Goal: Task Accomplishment & Management: Manage account settings

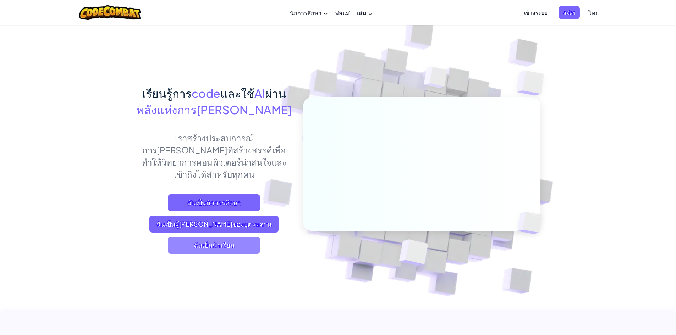
click at [221, 237] on span "ฉันเป็นนักเรียน" at bounding box center [214, 245] width 92 height 17
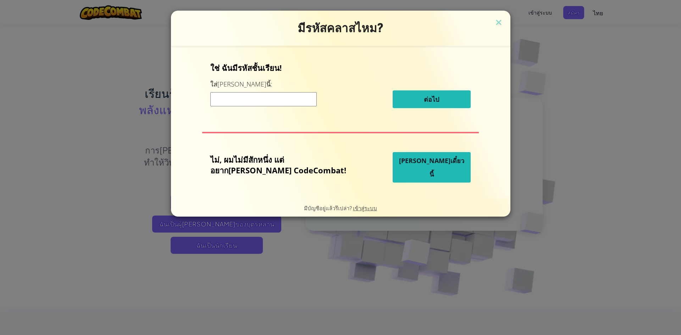
click at [448, 169] on button "[PERSON_NAME]เดี๋ยวนี้" at bounding box center [432, 167] width 78 height 31
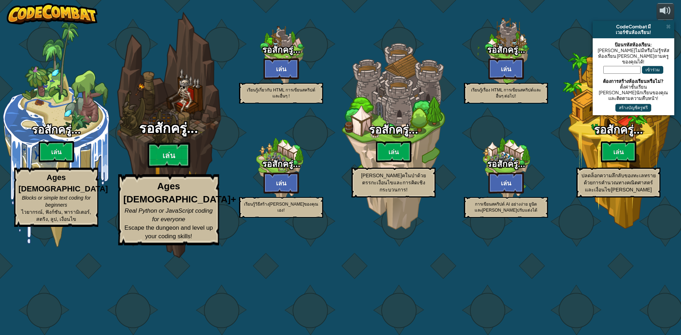
select select "th"
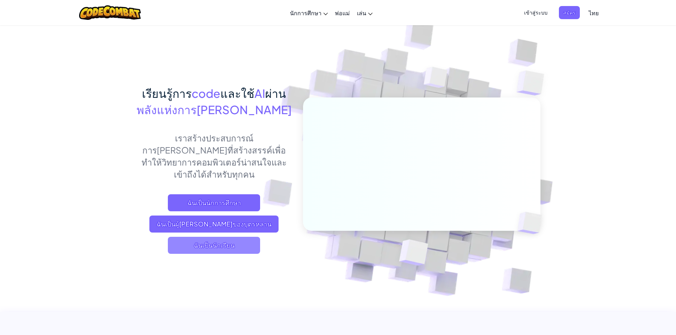
click at [192, 237] on span "ฉันเป็นนักเรียน" at bounding box center [214, 245] width 92 height 17
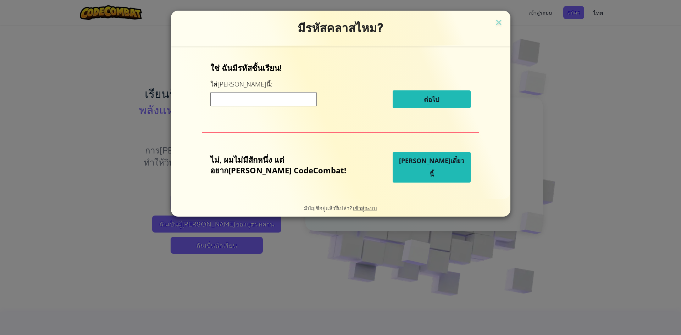
click at [430, 170] on button "[PERSON_NAME]เดี๋ยวนี้" at bounding box center [432, 167] width 78 height 31
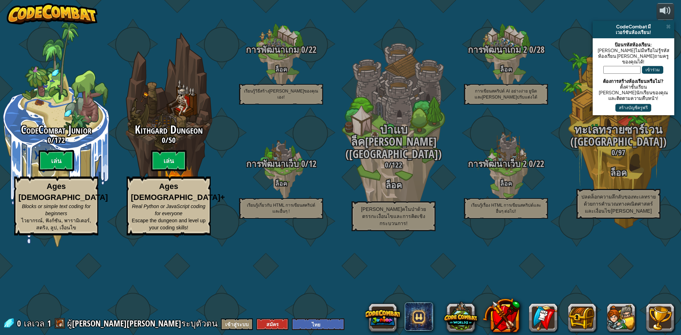
select select "th"
click at [221, 323] on button "เข้าสู่ระบบ" at bounding box center [237, 325] width 32 height 12
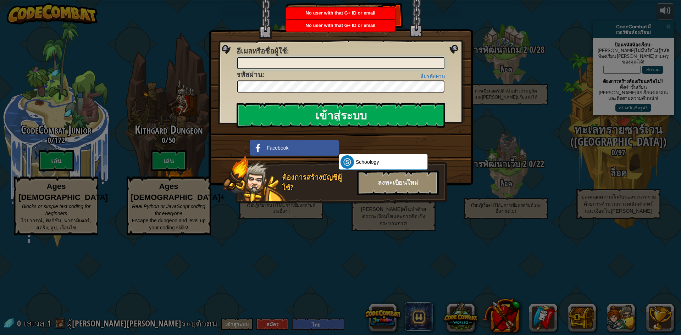
click at [361, 64] on input "อีเมลหรือชื่อผู้ใช้ :" at bounding box center [340, 63] width 207 height 12
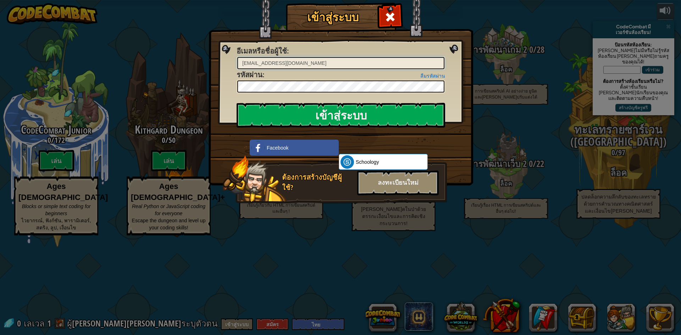
type input "[EMAIL_ADDRESS][DOMAIN_NAME]"
click at [237, 103] on input "เข้าสู่ระบบ" at bounding box center [341, 115] width 209 height 25
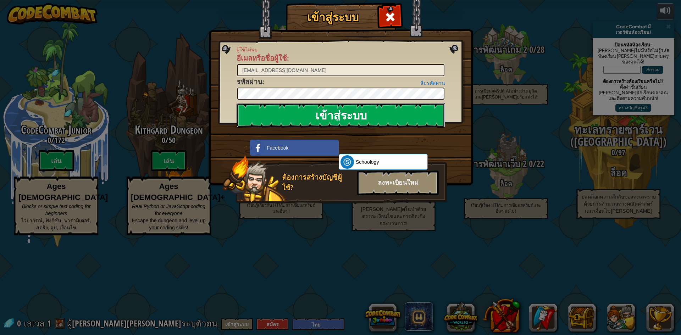
click at [332, 124] on input "เข้าสู่ระบบ" at bounding box center [341, 115] width 209 height 25
drag, startPoint x: 330, startPoint y: 114, endPoint x: 327, endPoint y: 104, distance: 11.0
click at [330, 112] on input "เข้าสู่ระบบ" at bounding box center [341, 115] width 209 height 25
drag, startPoint x: 321, startPoint y: 116, endPoint x: 320, endPoint y: 109, distance: 7.2
click at [321, 115] on input "เข้าสู่ระบบ" at bounding box center [341, 115] width 209 height 25
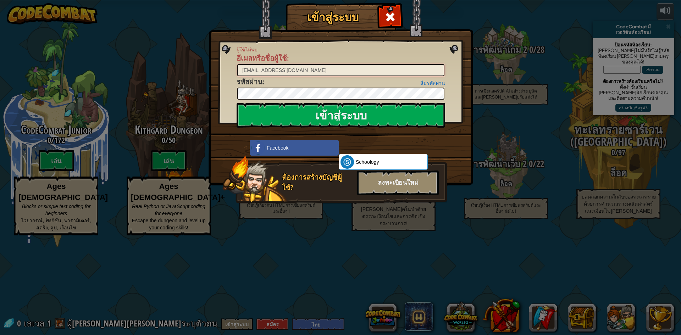
click at [309, 72] on input "[EMAIL_ADDRESS][DOMAIN_NAME]" at bounding box center [340, 70] width 207 height 12
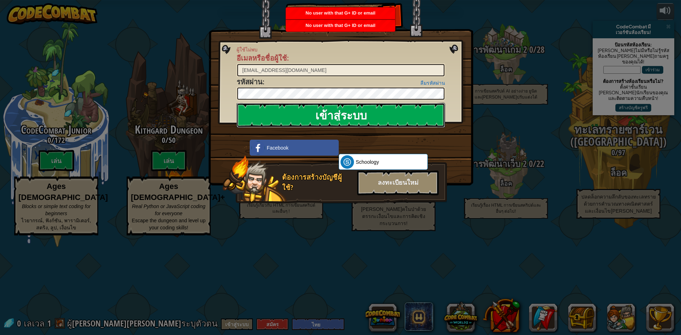
click at [434, 122] on input "เข้าสู่ระบบ" at bounding box center [341, 115] width 209 height 25
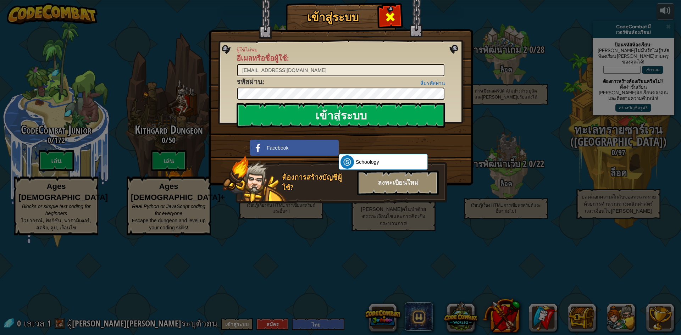
drag, startPoint x: 392, startPoint y: 18, endPoint x: 375, endPoint y: 4, distance: 21.4
click at [392, 17] on span at bounding box center [390, 16] width 11 height 11
